Goal: Find specific page/section: Find specific page/section

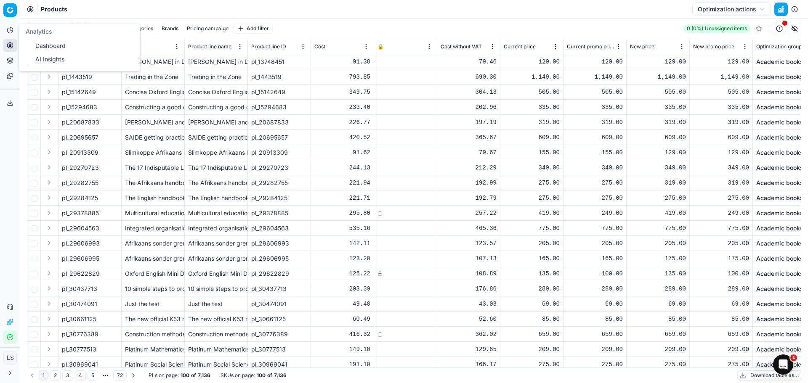
click at [8, 29] on icon at bounding box center [10, 30] width 7 height 7
click at [13, 43] on icon at bounding box center [10, 45] width 7 height 7
click at [90, 76] on link "Pricing campaigns" at bounding box center [81, 75] width 98 height 12
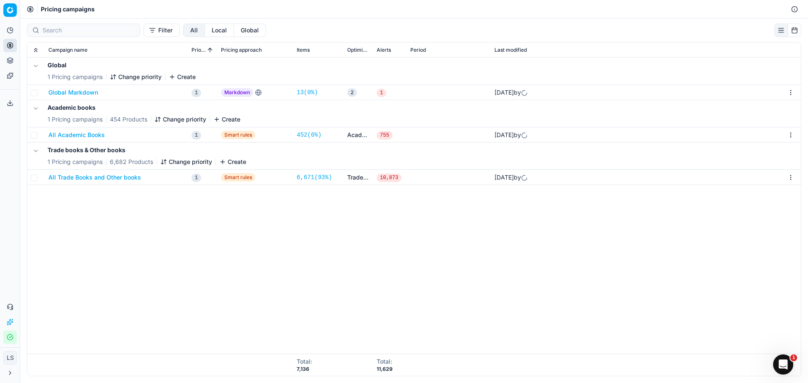
click at [78, 136] on button "All Academic Books" at bounding box center [76, 135] width 56 height 8
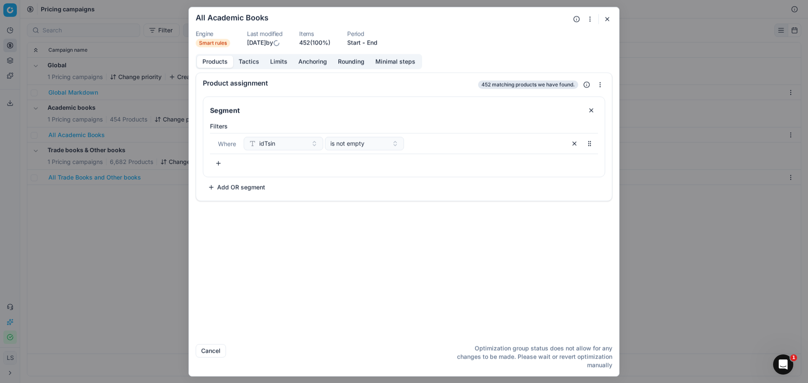
click at [542, 82] on span "452 matching products we have found." at bounding box center [528, 84] width 100 height 8
click at [606, 16] on button "button" at bounding box center [607, 19] width 10 height 10
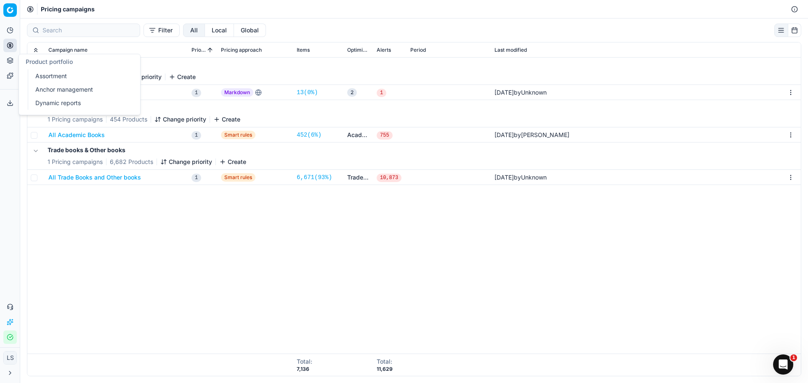
click at [9, 64] on button "Product portfolio" at bounding box center [9, 60] width 13 height 13
click at [61, 106] on link "Dynamic reports" at bounding box center [81, 103] width 98 height 12
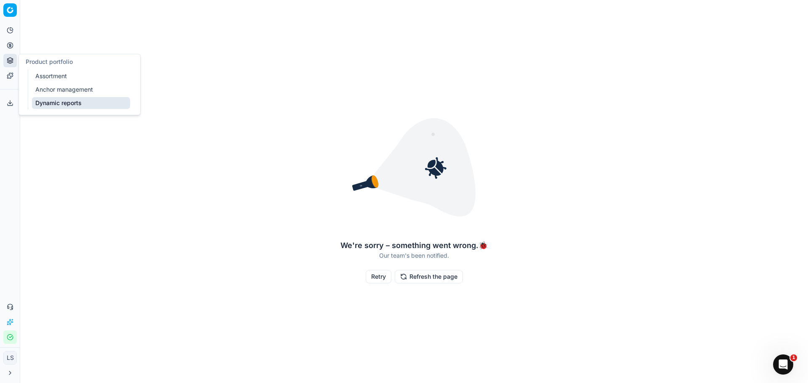
click at [10, 45] on icon at bounding box center [10, 45] width 0 height 3
click at [53, 60] on link "Optimization groups" at bounding box center [81, 61] width 98 height 12
